Goal: Check status: Check status

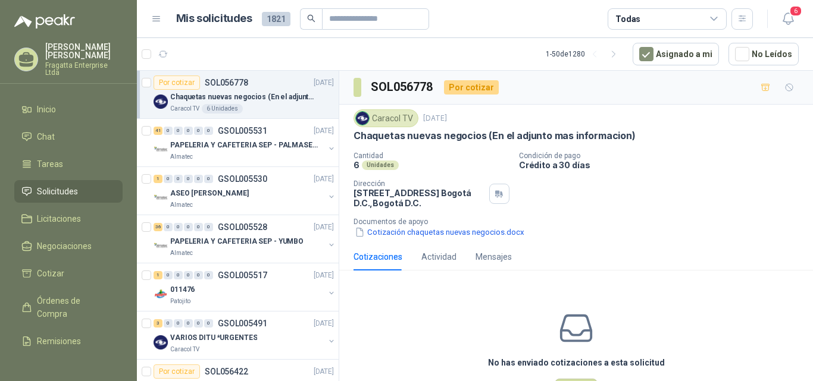
scroll to position [13, 0]
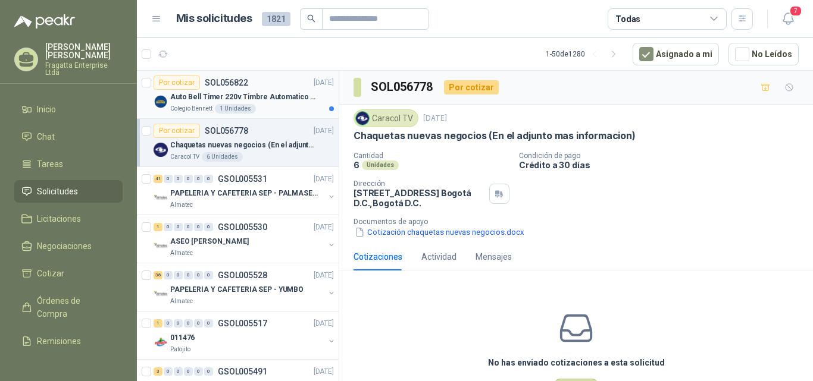
click at [286, 105] on div "Colegio [PERSON_NAME] 1 Unidades" at bounding box center [252, 109] width 164 height 10
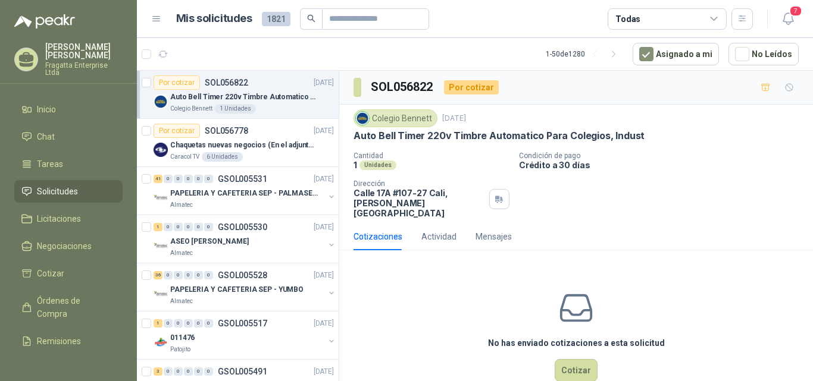
click at [716, 19] on icon at bounding box center [713, 19] width 11 height 11
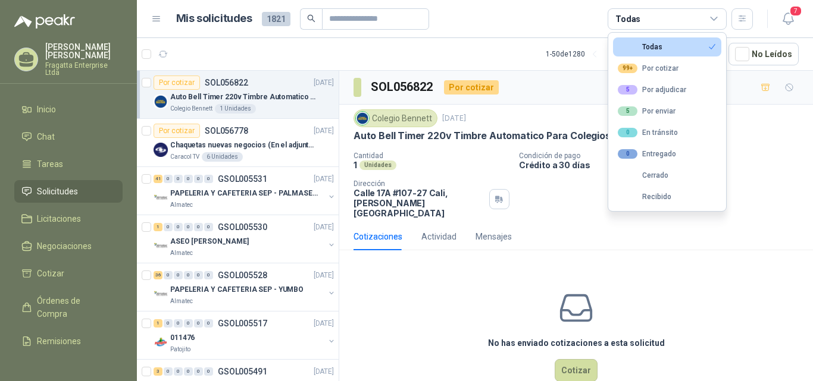
click at [716, 19] on icon at bounding box center [713, 19] width 11 height 11
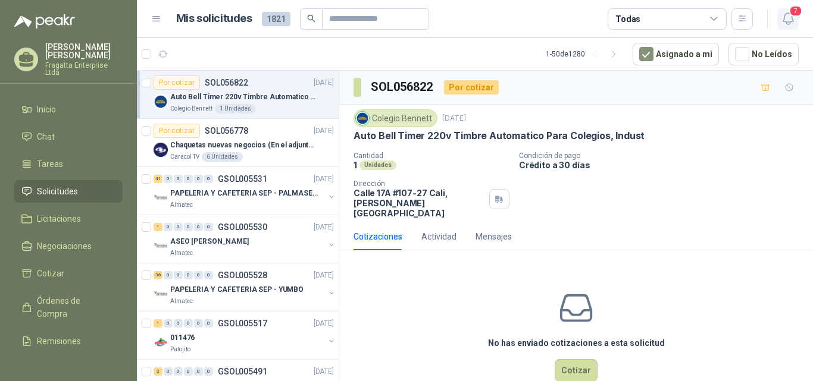
click at [785, 11] on button "7" at bounding box center [787, 18] width 21 height 21
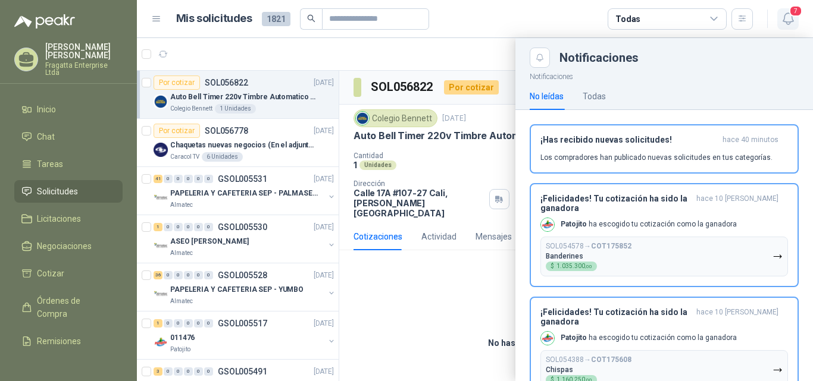
click at [785, 12] on icon "button" at bounding box center [787, 18] width 15 height 15
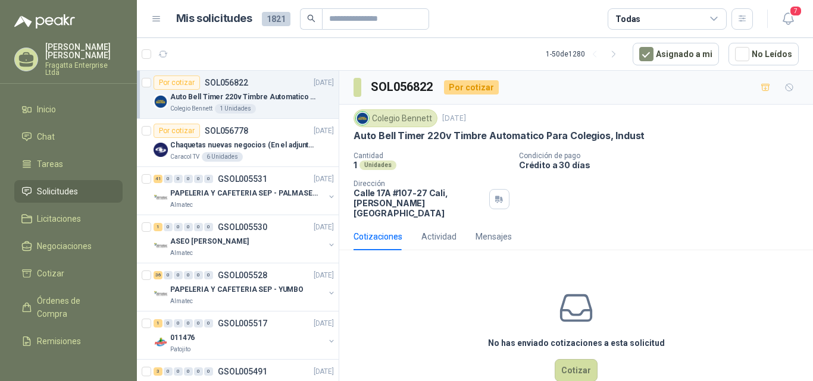
click at [708, 16] on icon at bounding box center [713, 19] width 11 height 11
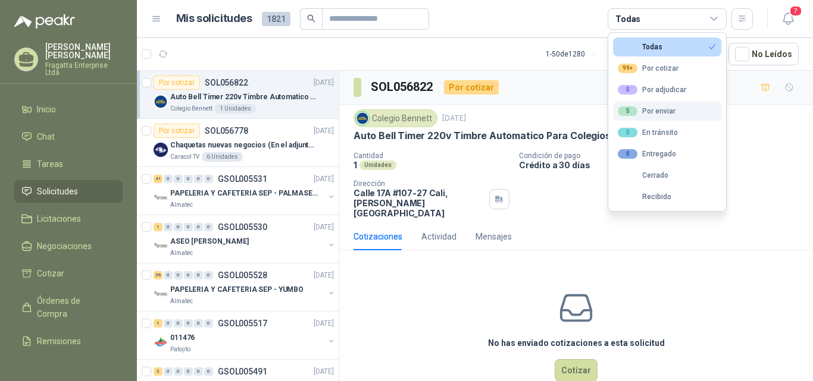
click at [667, 110] on div "5 Por enviar" at bounding box center [646, 111] width 58 height 10
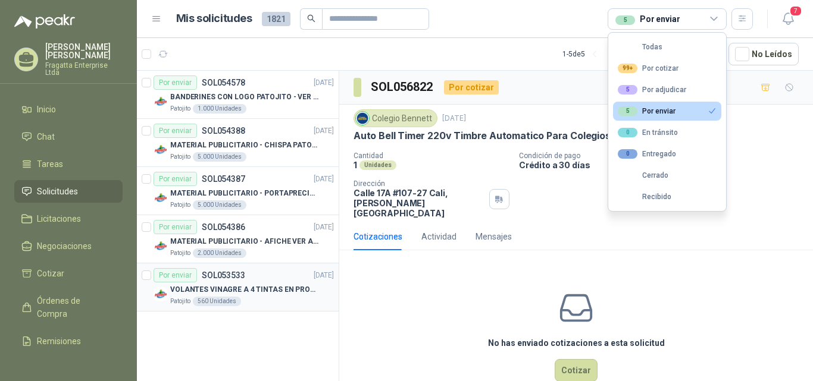
click at [268, 277] on div "Por enviar SOL053533 26/08/25" at bounding box center [243, 275] width 180 height 14
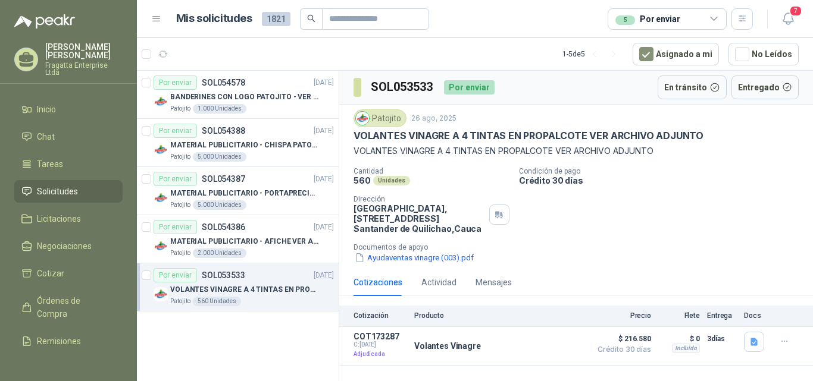
click at [691, 21] on div "5 Por enviar" at bounding box center [666, 18] width 119 height 21
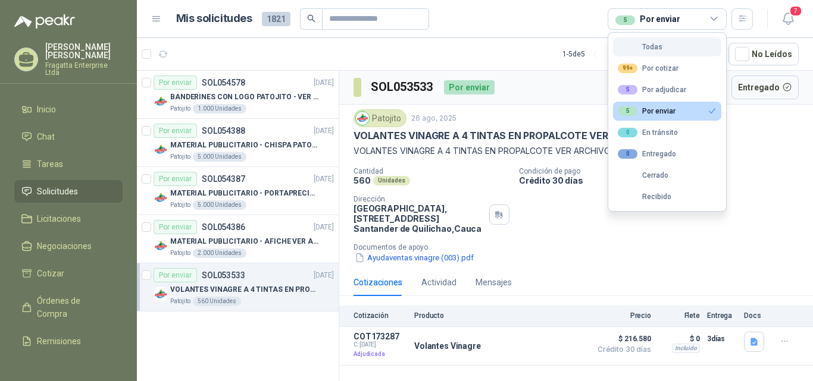
click at [650, 46] on div "Todas" at bounding box center [639, 47] width 45 height 8
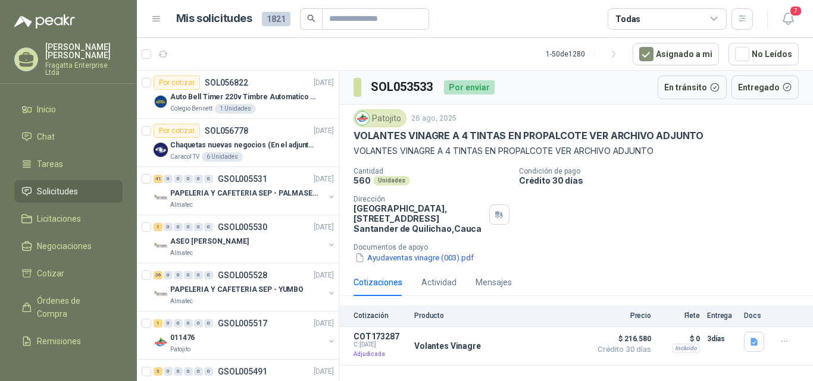
click at [800, 18] on header "Mis solicitudes 1821 Todas 7" at bounding box center [475, 19] width 676 height 38
click at [795, 18] on button "7" at bounding box center [787, 18] width 21 height 21
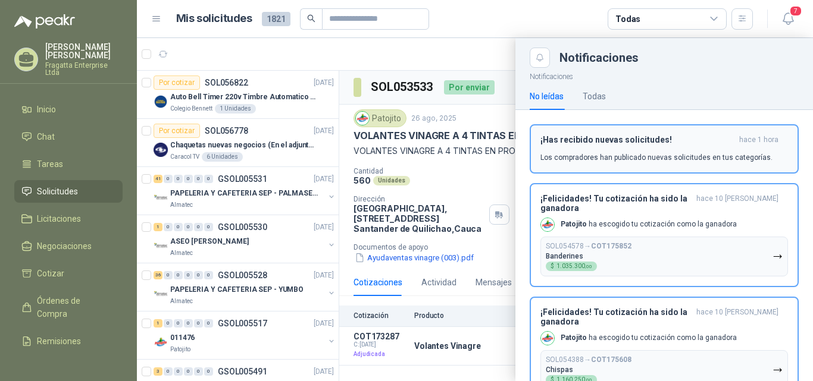
click at [603, 139] on h3 "¡Has recibido nuevas solicitudes!" at bounding box center [637, 140] width 194 height 10
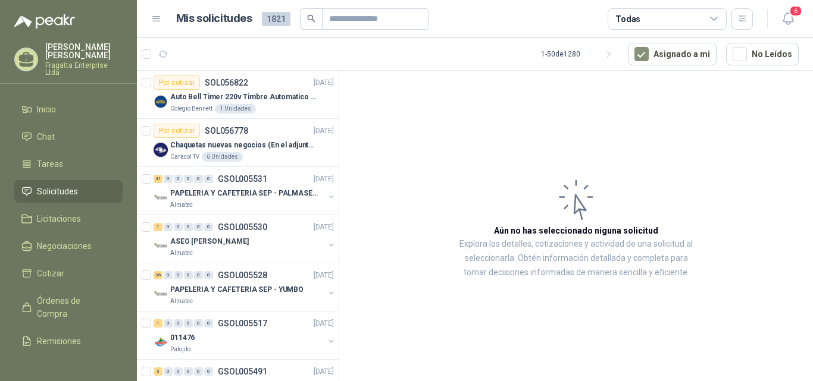
click at [695, 14] on div "Todas" at bounding box center [666, 18] width 119 height 21
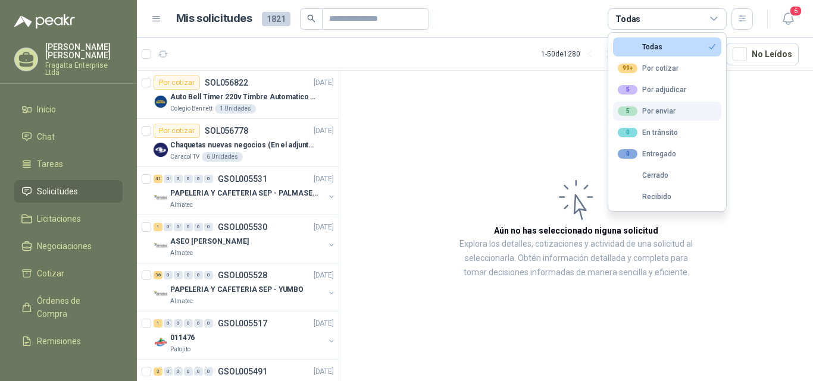
click at [663, 108] on div "5 Por enviar" at bounding box center [646, 111] width 58 height 10
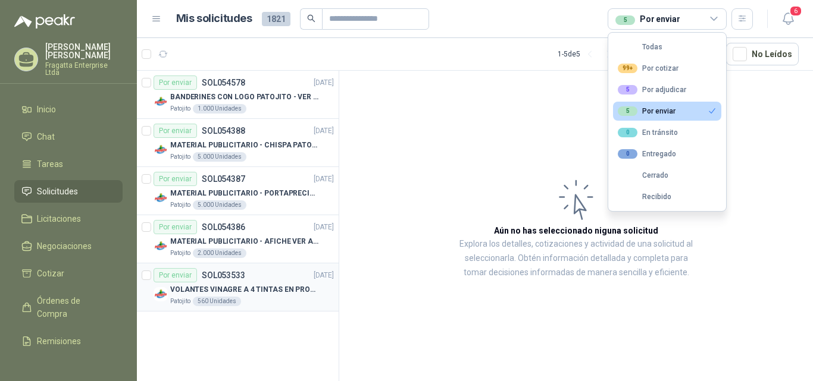
click at [259, 285] on p "VOLANTES VINAGRE A 4 TINTAS EN PROPALCOTE VER ARCHIVO ADJUNTO" at bounding box center [244, 289] width 148 height 11
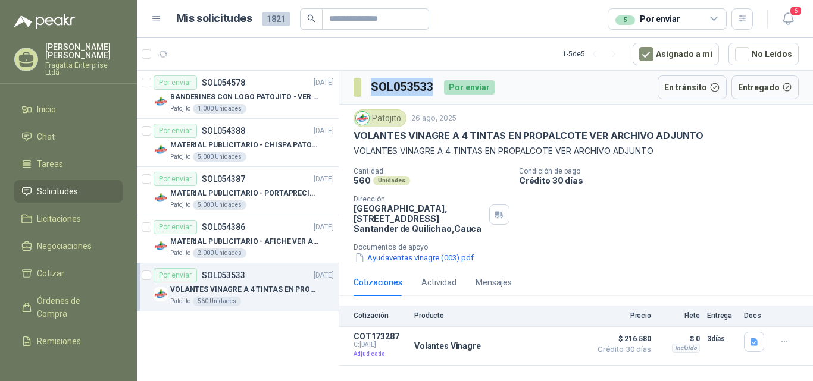
drag, startPoint x: 427, startPoint y: 82, endPoint x: 369, endPoint y: 86, distance: 57.8
click at [369, 86] on section "SOL053533" at bounding box center [393, 87] width 81 height 19
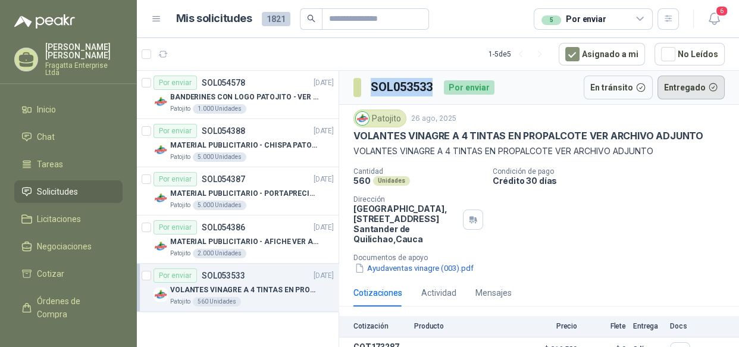
click at [706, 84] on button "Entregado" at bounding box center [691, 88] width 68 height 24
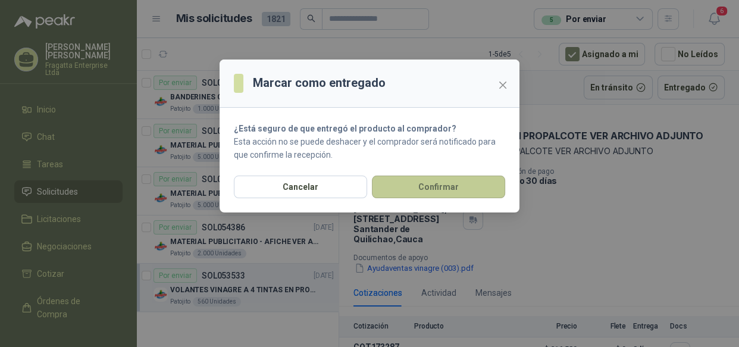
click at [427, 185] on button "Confirmar" at bounding box center [438, 186] width 133 height 23
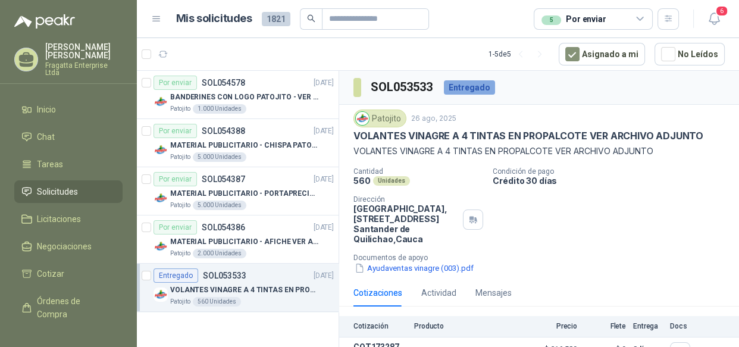
click at [557, 206] on div "Cantidad 560 Unidades Condición de pago Crédito 30 días Dirección Parque Indust…" at bounding box center [538, 220] width 371 height 107
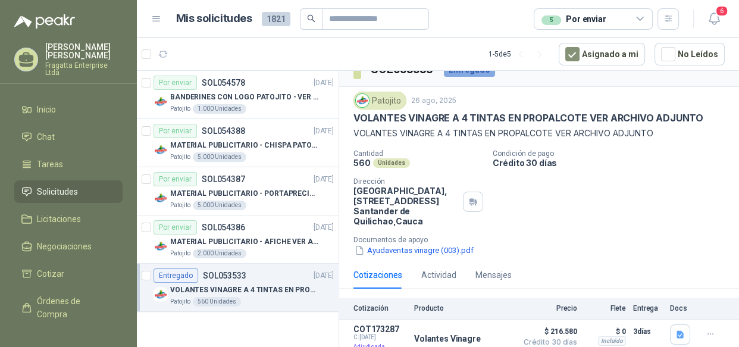
scroll to position [27, 0]
